Goal: Navigation & Orientation: Find specific page/section

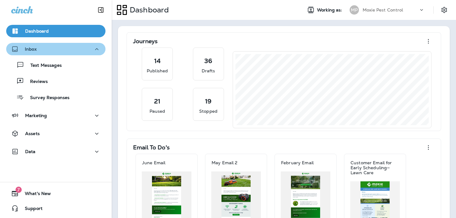
click at [89, 48] on div "Inbox" at bounding box center [55, 49] width 89 height 8
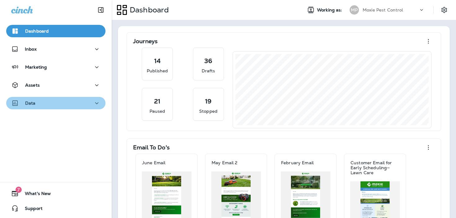
click at [44, 100] on div "Data" at bounding box center [55, 103] width 89 height 8
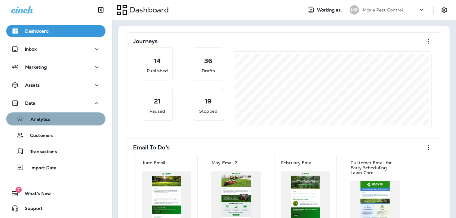
click at [45, 119] on p "Analytics" at bounding box center [37, 120] width 26 height 6
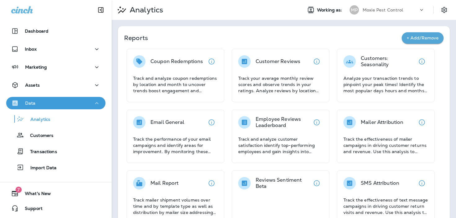
click at [82, 102] on div "Data" at bounding box center [55, 103] width 89 height 8
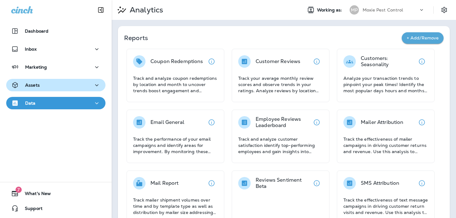
click at [77, 80] on button "Assets" at bounding box center [55, 85] width 99 height 12
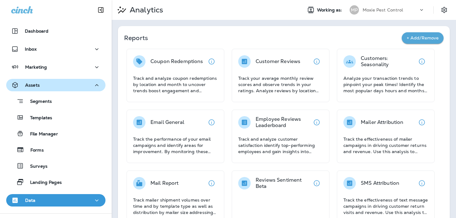
click at [84, 83] on div "Assets" at bounding box center [55, 85] width 89 height 8
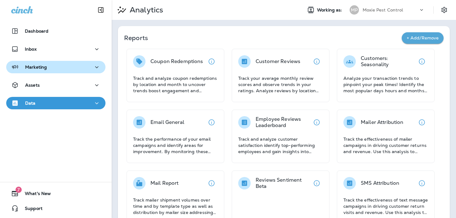
click at [84, 67] on div "Marketing" at bounding box center [55, 67] width 89 height 8
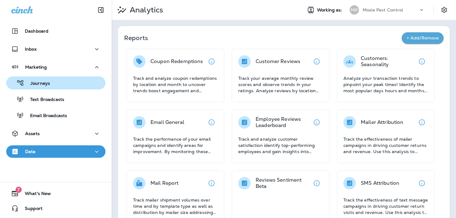
click at [74, 83] on div "Journeys" at bounding box center [56, 82] width 94 height 9
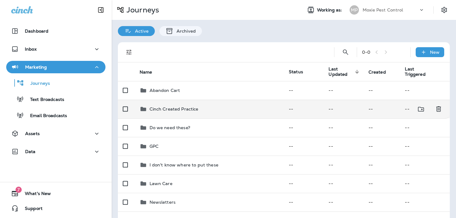
scroll to position [72, 0]
